Goal: Transaction & Acquisition: Obtain resource

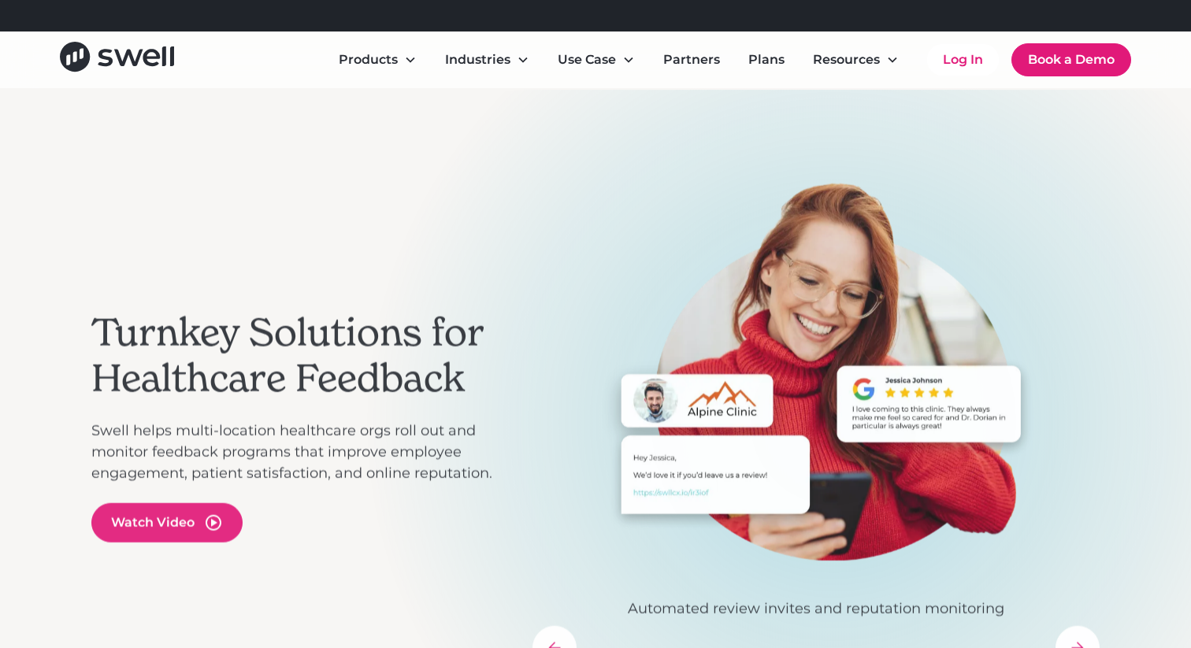
click at [609, 17] on div "Refer a clinic, get $300! Learn More" at bounding box center [583, 15] width 217 height 19
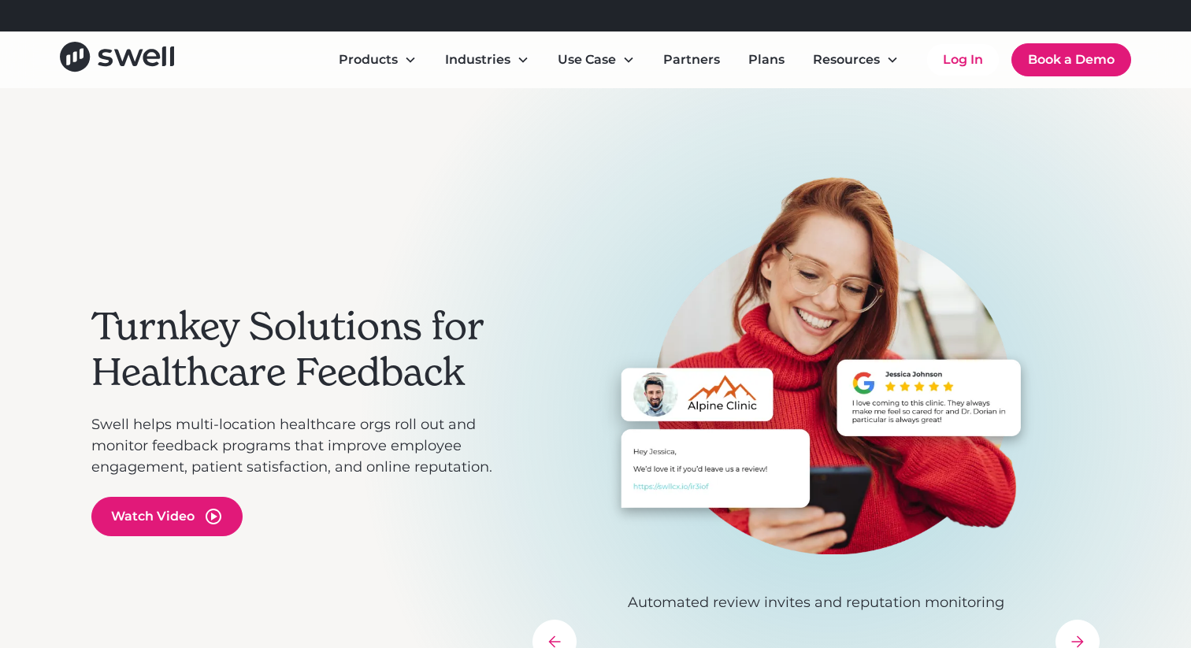
drag, startPoint x: 570, startPoint y: 17, endPoint x: 601, endPoint y: 26, distance: 32.9
click at [601, 26] on div "Refer a clinic, get $300! Learn More" at bounding box center [614, 16] width 971 height 32
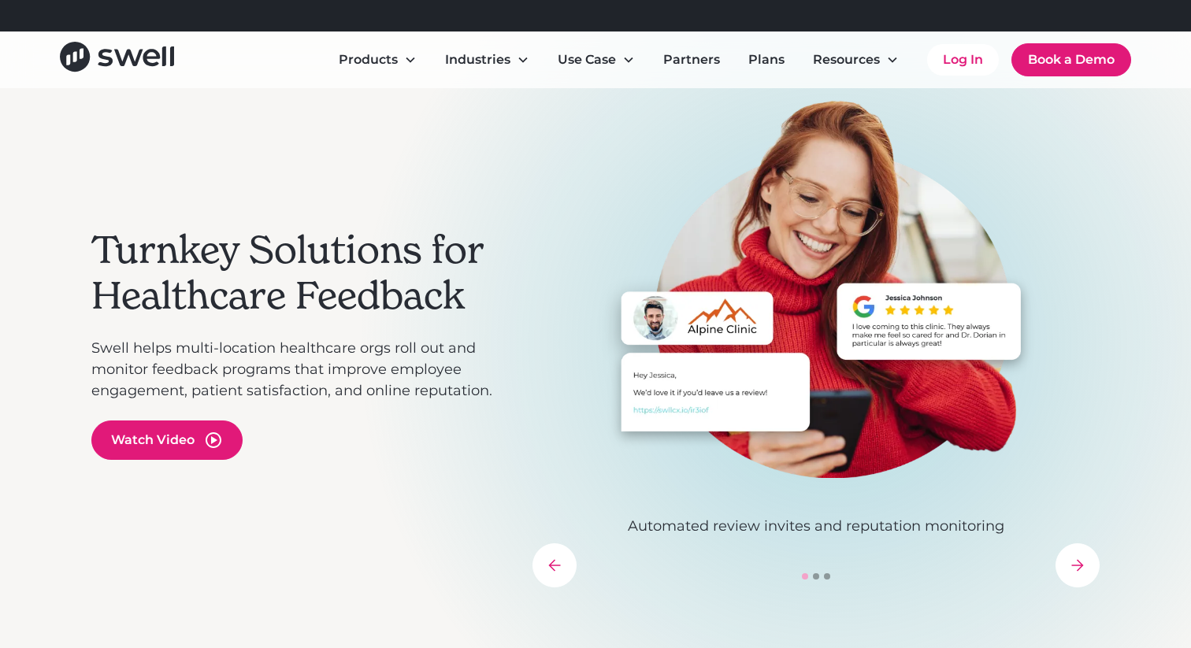
scroll to position [151, 0]
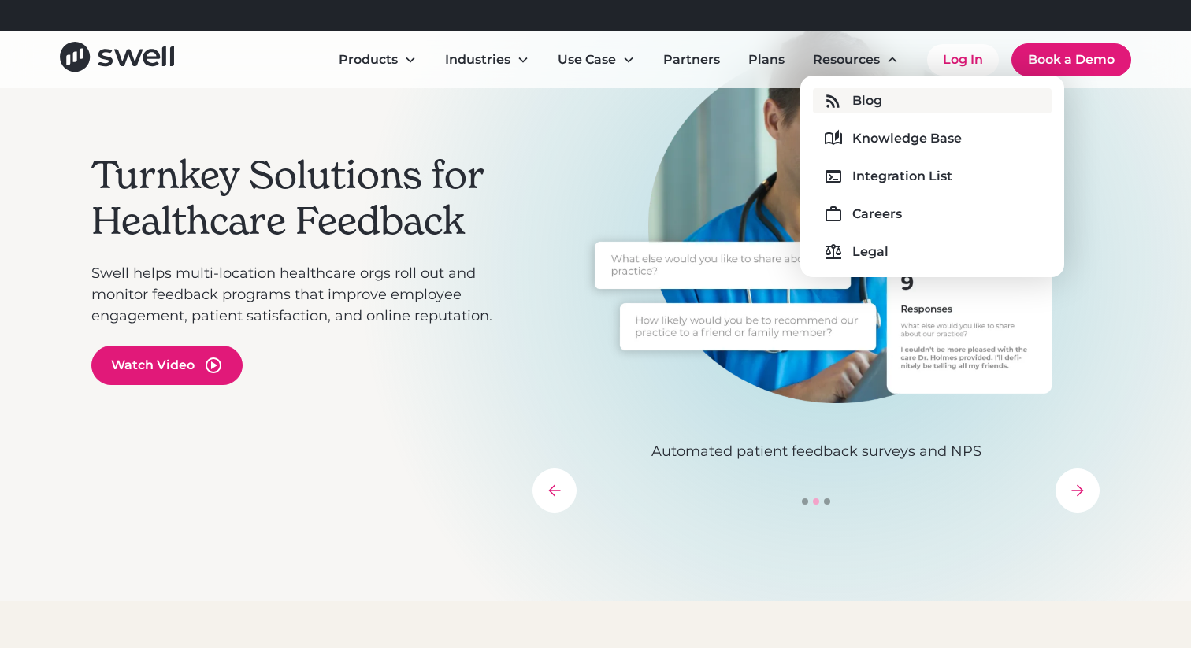
click at [842, 109] on link "Blog" at bounding box center [932, 100] width 238 height 25
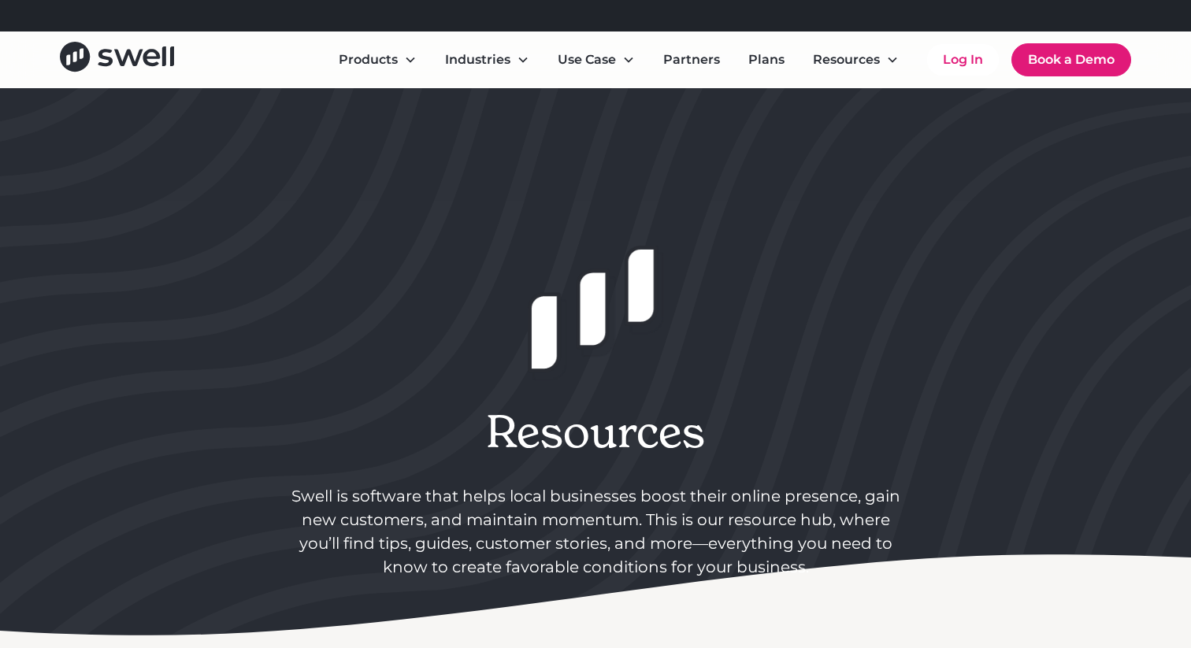
click at [580, 17] on div "Refer a clinic, get $300! Learn More" at bounding box center [583, 15] width 217 height 19
drag, startPoint x: 480, startPoint y: 23, endPoint x: 698, endPoint y: 26, distance: 218.3
click at [698, 26] on div "Refer a clinic, get $300! Learn More" at bounding box center [614, 16] width 971 height 32
click at [700, 16] on div "Refer a clinic, get $300! Learn More" at bounding box center [614, 16] width 971 height 32
click at [692, 13] on link "Learn More" at bounding box center [656, 15] width 71 height 15
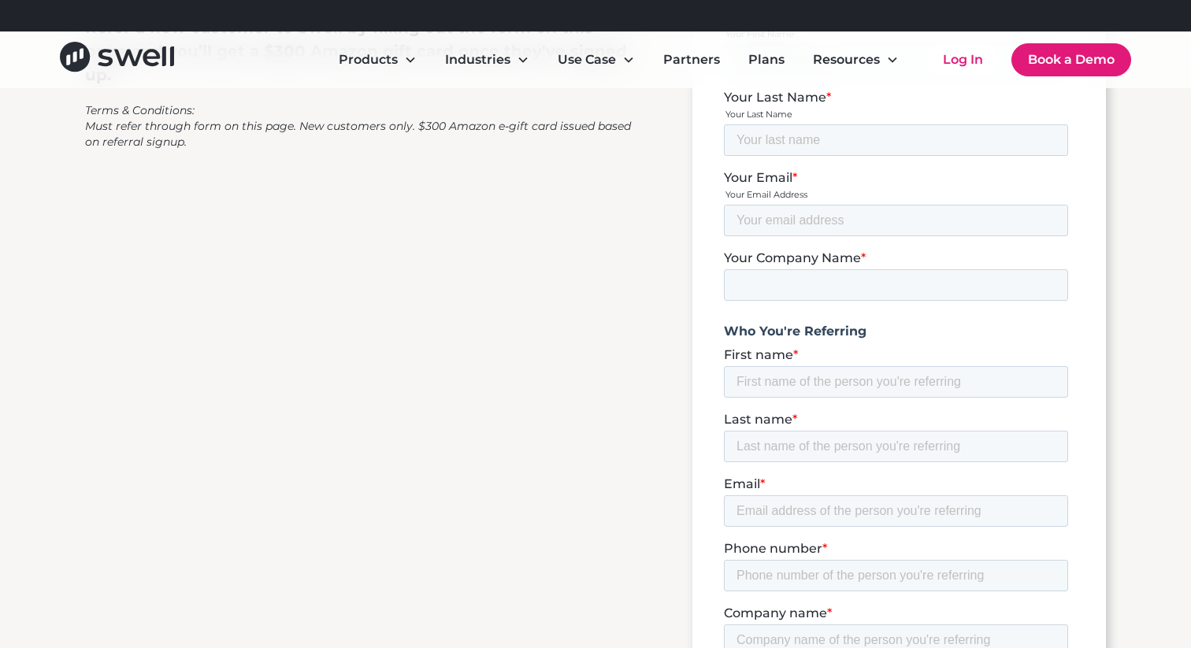
scroll to position [256, 0]
